Goal: Communication & Community: Ask a question

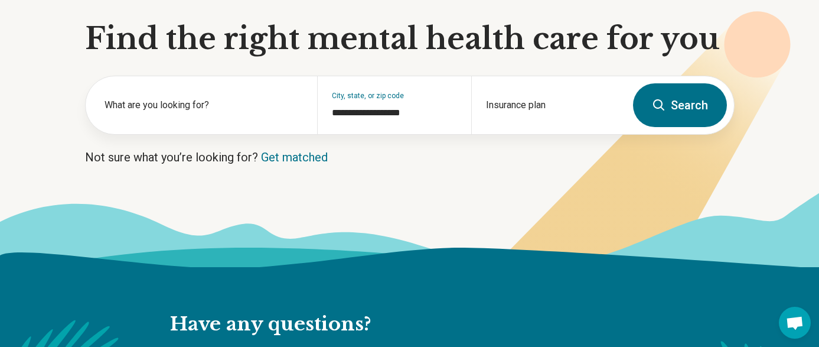
scroll to position [115, 0]
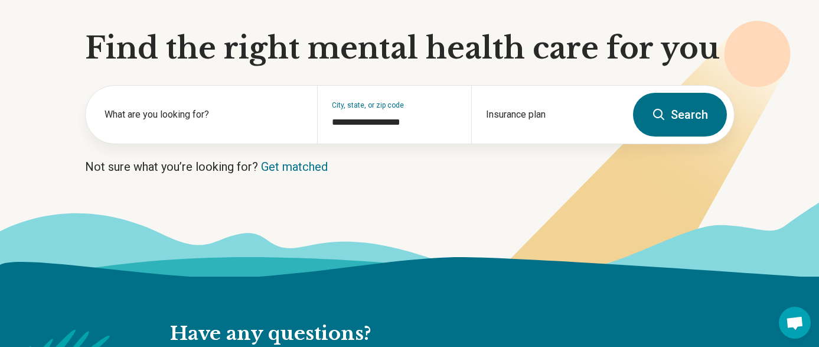
click at [657, 116] on icon at bounding box center [659, 114] width 14 height 14
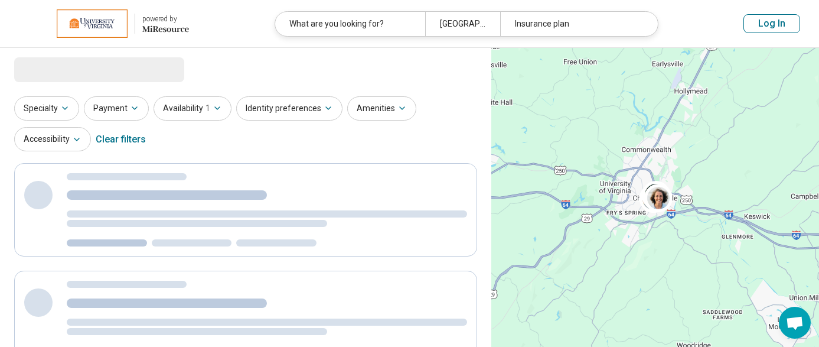
select select "***"
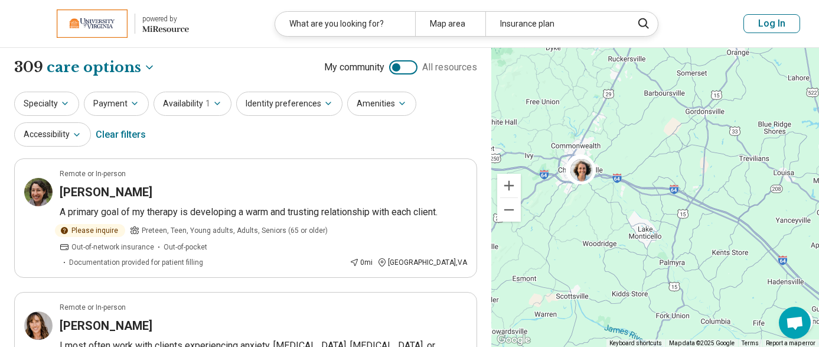
click at [777, 21] on button "Log In" at bounding box center [771, 23] width 57 height 19
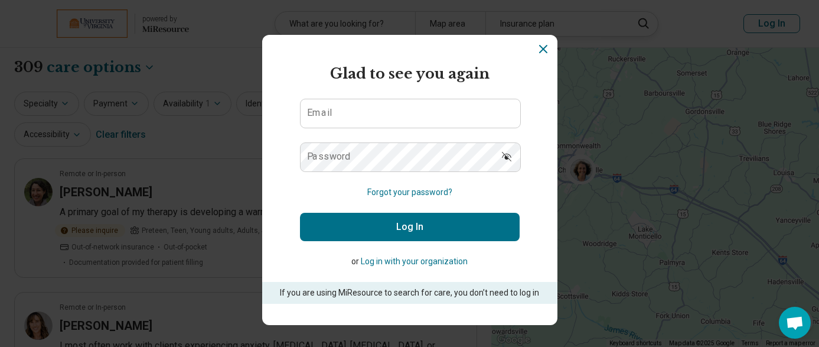
click at [428, 262] on button "Log in with your organization" at bounding box center [414, 261] width 107 height 12
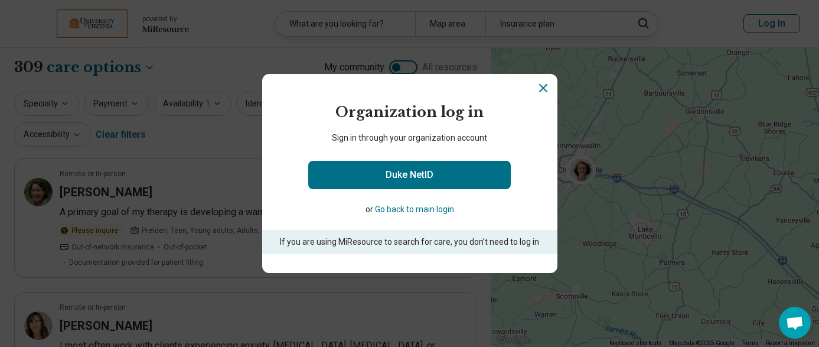
click at [406, 212] on button "Go back to main login" at bounding box center [414, 209] width 79 height 12
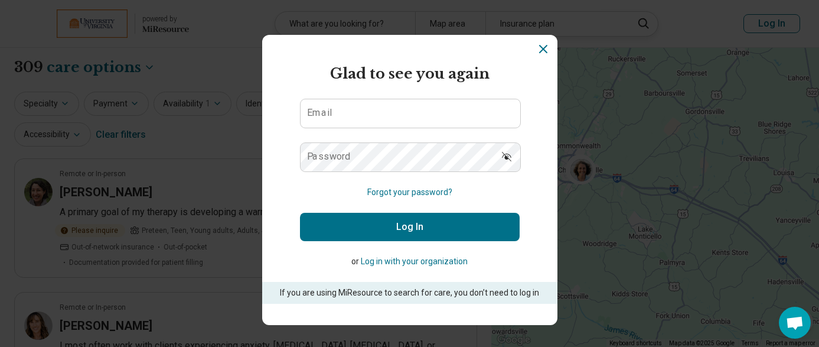
click at [455, 92] on form "Glad to see you again Email Password Forgot your password? Log In or Log in wit…" at bounding box center [410, 183] width 220 height 240
click at [544, 48] on icon "Dismiss" at bounding box center [543, 49] width 14 height 14
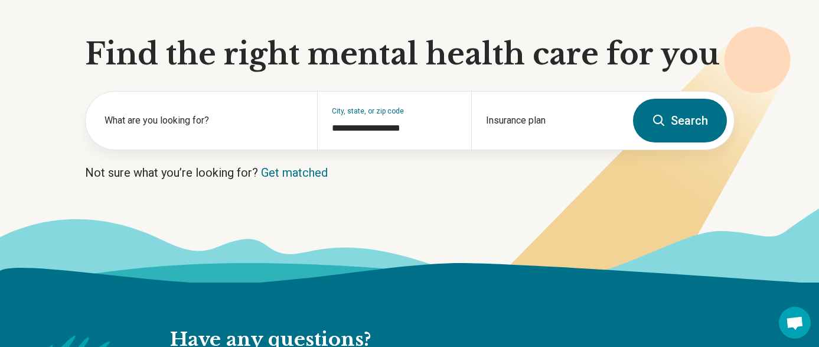
scroll to position [115, 0]
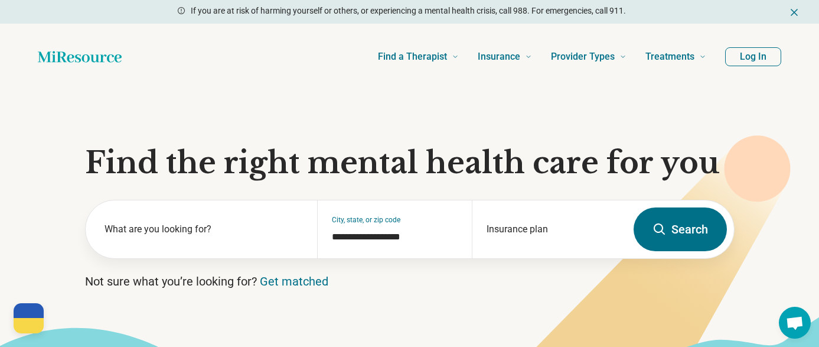
click at [761, 57] on button "Log In" at bounding box center [753, 56] width 56 height 19
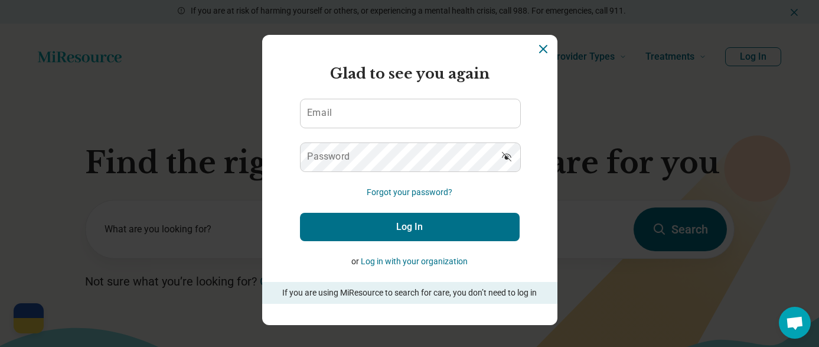
click at [550, 51] on icon "Dismiss" at bounding box center [543, 49] width 14 height 14
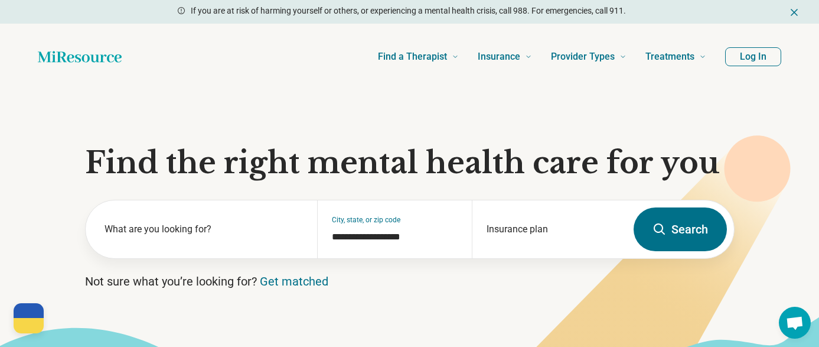
click at [279, 57] on div "Find a Therapist Mental Health Conditions ADHD Anxiety Anorexia Autism Bipolar …" at bounding box center [424, 56] width 566 height 47
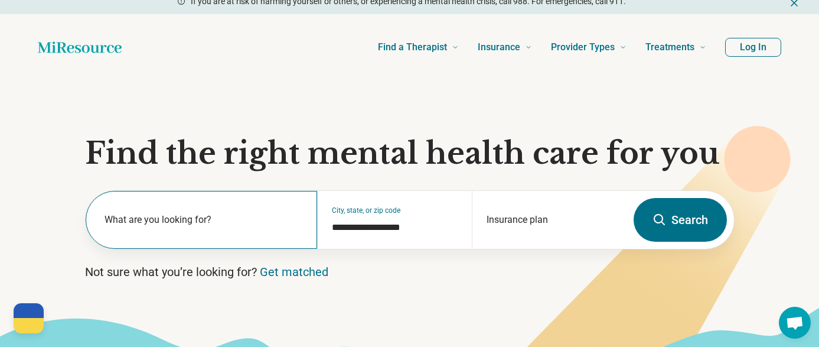
scroll to position [33, 0]
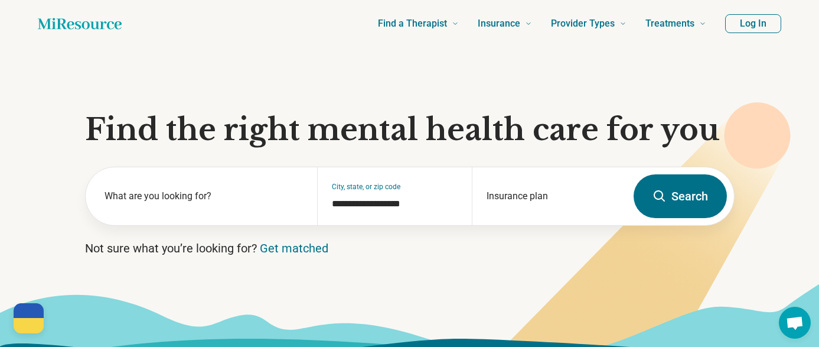
click at [788, 321] on span "Open chat" at bounding box center [794, 323] width 19 height 15
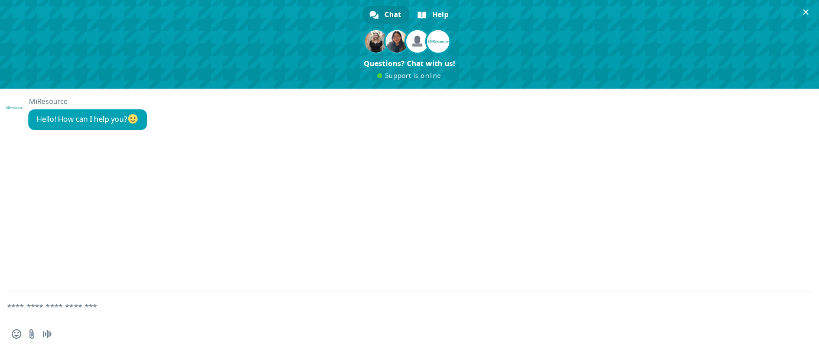
click at [165, 312] on textarea "Compose your message..." at bounding box center [395, 306] width 776 height 30
type textarea "*"
type textarea "**********"
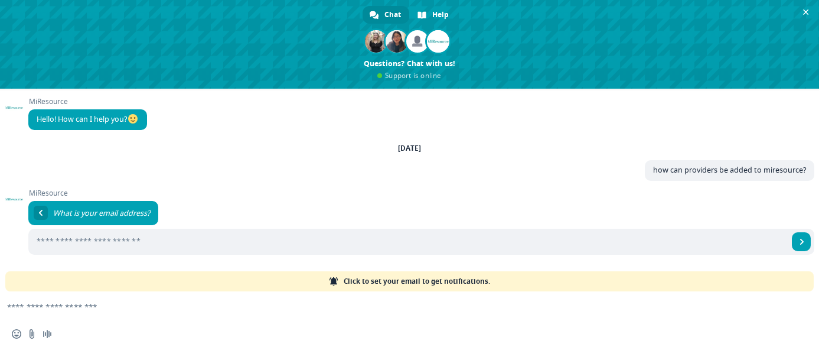
scroll to position [0, 0]
type input "**********"
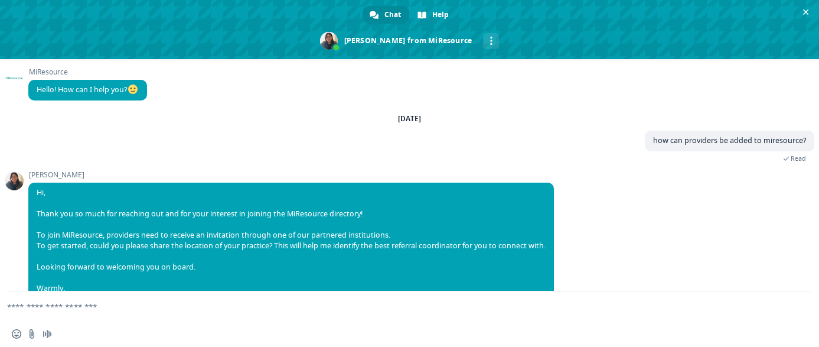
scroll to position [24, 0]
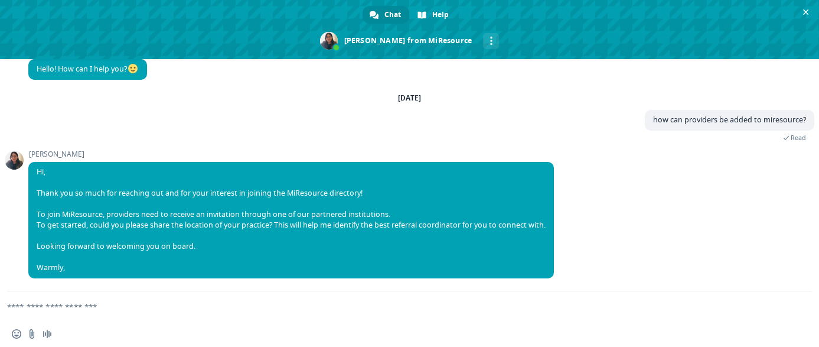
click at [221, 303] on textarea "Compose your message..." at bounding box center [395, 306] width 776 height 30
type textarea "**********"
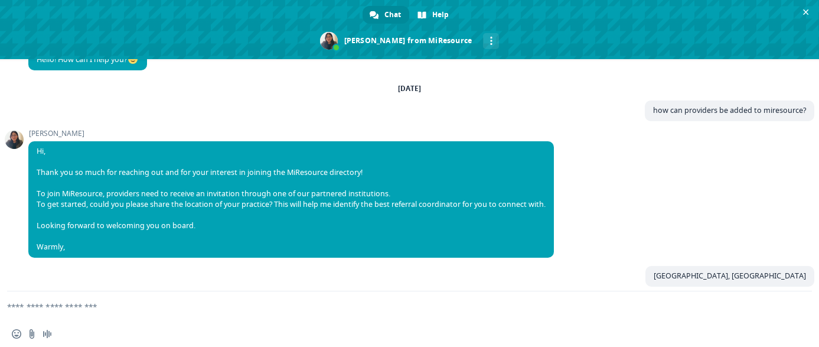
scroll to position [53, 0]
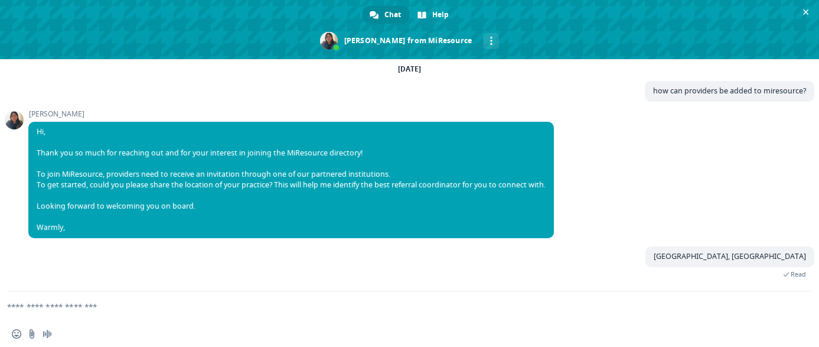
click at [461, 306] on textarea "Compose your message..." at bounding box center [395, 306] width 776 height 30
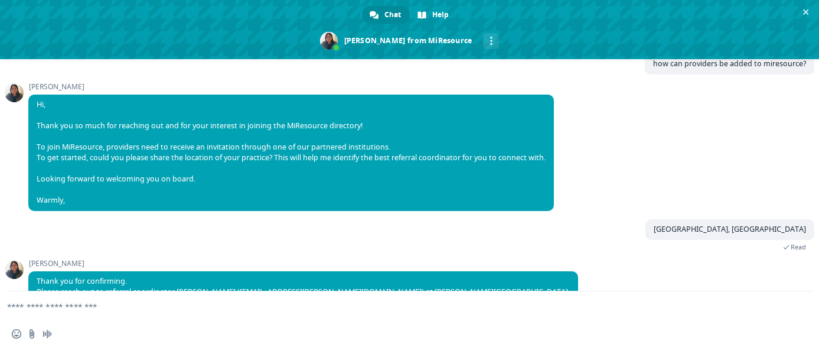
scroll to position [127, 0]
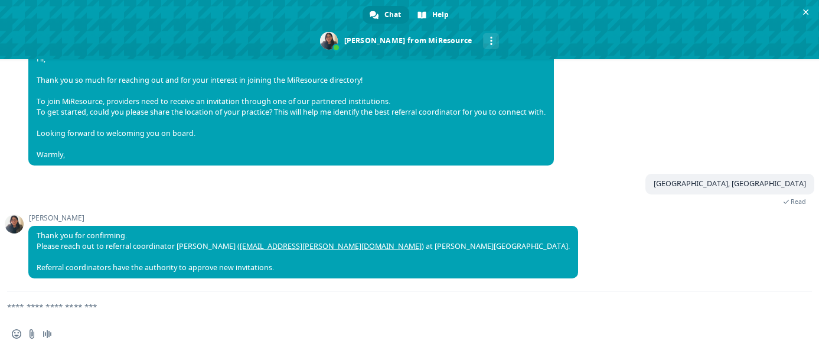
click at [338, 309] on textarea "Compose your message..." at bounding box center [395, 306] width 776 height 30
type textarea "**********"
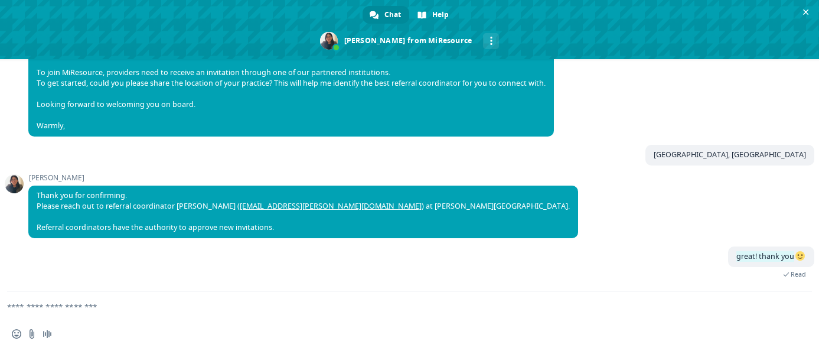
scroll to position [180, 0]
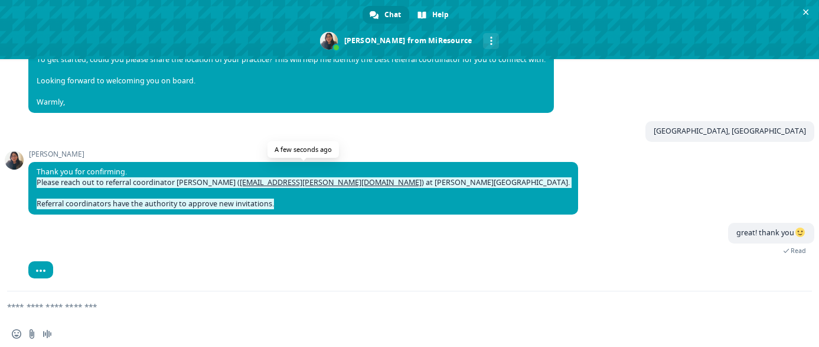
drag, startPoint x: 276, startPoint y: 229, endPoint x: 37, endPoint y: 179, distance: 244.8
click at [37, 179] on span "Thank you for confirming. Please reach out to referral coordinator Emily Fitzge…" at bounding box center [303, 188] width 550 height 53
copy span "Please reach out to referral coordinator Emily Fitzgerald ( emclaughl7@radford.…"
click at [137, 236] on div "great! thank you Just now Read" at bounding box center [421, 245] width 786 height 45
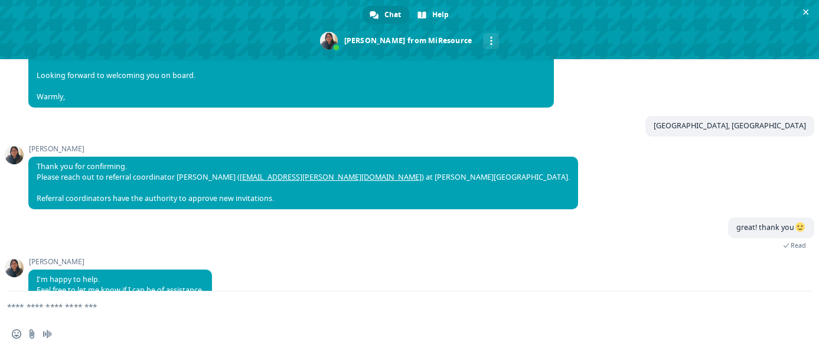
scroll to position [208, 0]
